Goal: Transaction & Acquisition: Download file/media

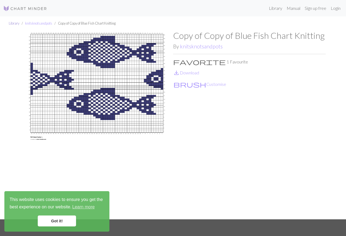
click at [13, 23] on link "Library" at bounding box center [14, 23] width 11 height 4
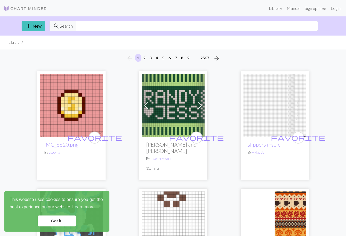
click at [16, 7] on img at bounding box center [25, 8] width 44 height 7
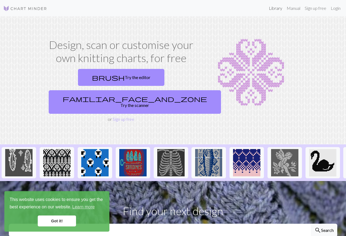
click at [273, 7] on link "Library" at bounding box center [276, 8] width 18 height 11
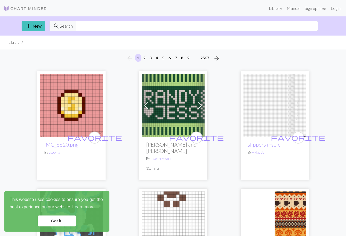
click at [71, 26] on span "Search" at bounding box center [66, 26] width 13 height 7
click at [81, 26] on input "text" at bounding box center [197, 26] width 242 height 10
type input "fish"
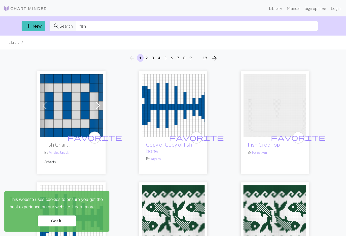
click at [58, 221] on link "Got it!" at bounding box center [57, 221] width 38 height 11
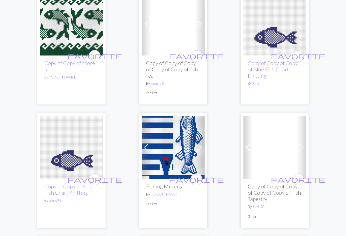
scroll to position [328, 0]
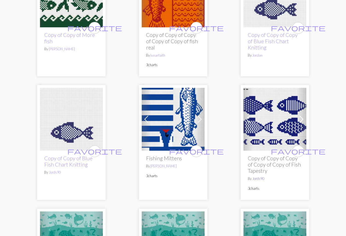
click at [258, 180] on link "Jords90" at bounding box center [258, 179] width 12 height 4
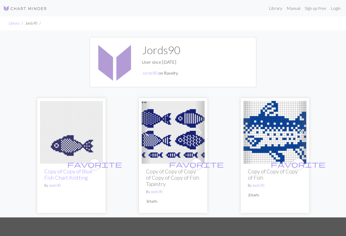
click at [173, 172] on h2 "Copy of Copy of Copy of Copy of Copy of Fish Tapestry" at bounding box center [173, 177] width 54 height 19
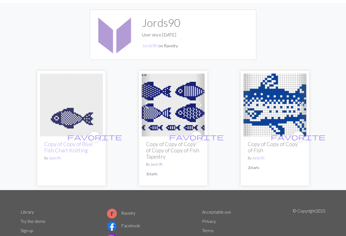
click at [154, 164] on link "Jords90" at bounding box center [157, 164] width 12 height 4
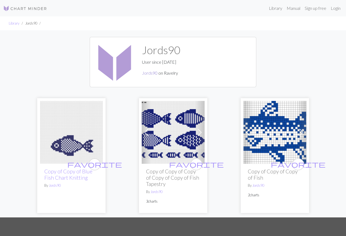
click at [152, 73] on link "Jords90" at bounding box center [150, 72] width 16 height 5
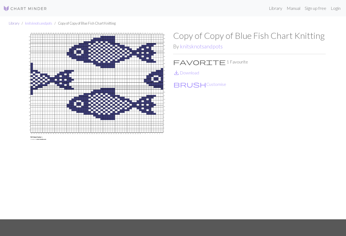
click at [14, 22] on link "Library" at bounding box center [14, 23] width 11 height 4
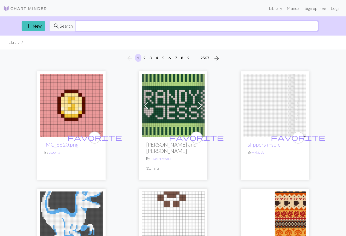
click at [80, 28] on input "text" at bounding box center [197, 26] width 242 height 10
type input "fish"
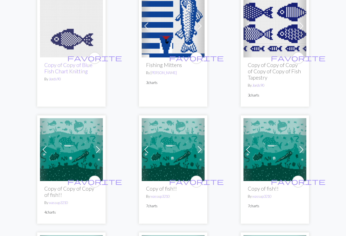
scroll to position [356, 0]
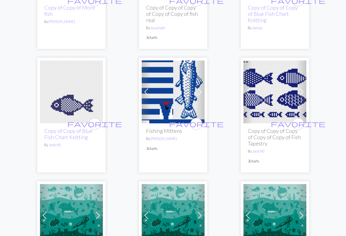
click at [274, 107] on img at bounding box center [275, 91] width 63 height 63
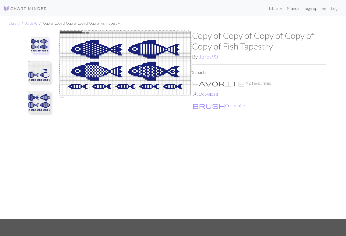
click at [209, 93] on link "save_alt Download" at bounding box center [205, 93] width 26 height 5
